Goal: Task Accomplishment & Management: Use online tool/utility

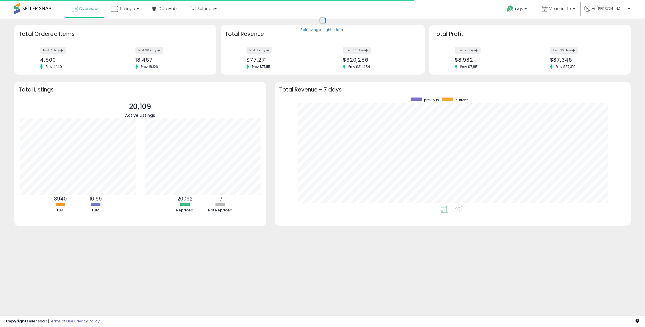
scroll to position [108, 344]
click at [121, 12] on link "Listings" at bounding box center [125, 8] width 36 height 17
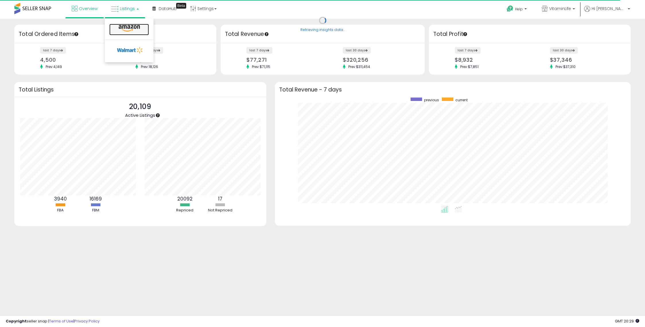
click at [122, 29] on icon at bounding box center [129, 28] width 25 height 7
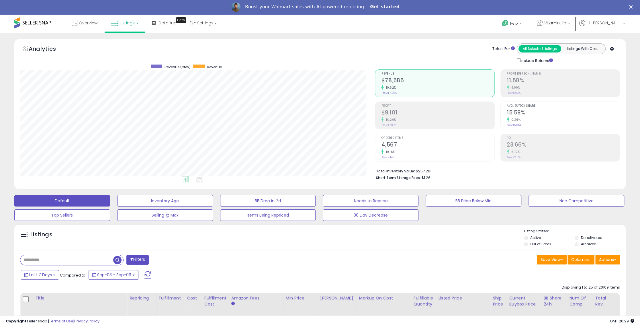
scroll to position [118, 355]
click at [300, 27] on div "Overview Listings DataHub Beta" at bounding box center [208, 26] width 424 height 24
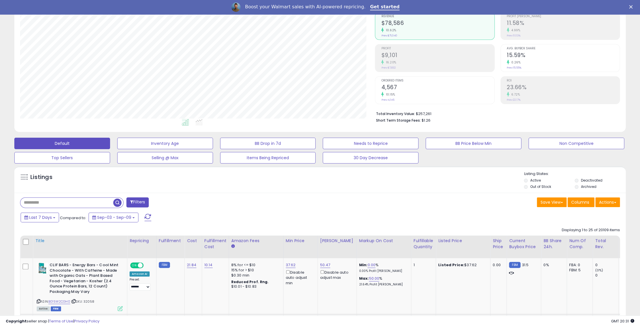
scroll to position [143, 0]
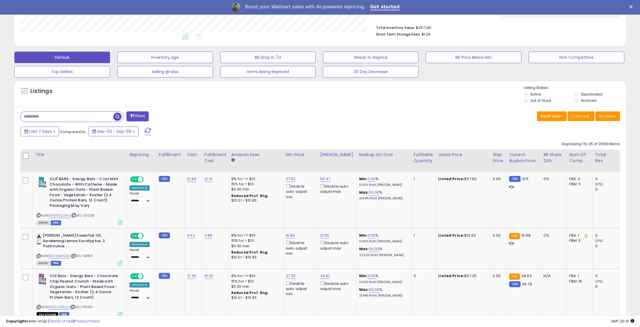
click at [52, 114] on input "text" at bounding box center [66, 117] width 93 height 10
type input "****"
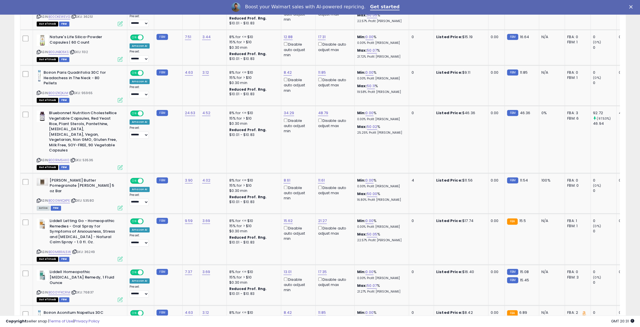
scroll to position [587, 0]
